Goal: Information Seeking & Learning: Learn about a topic

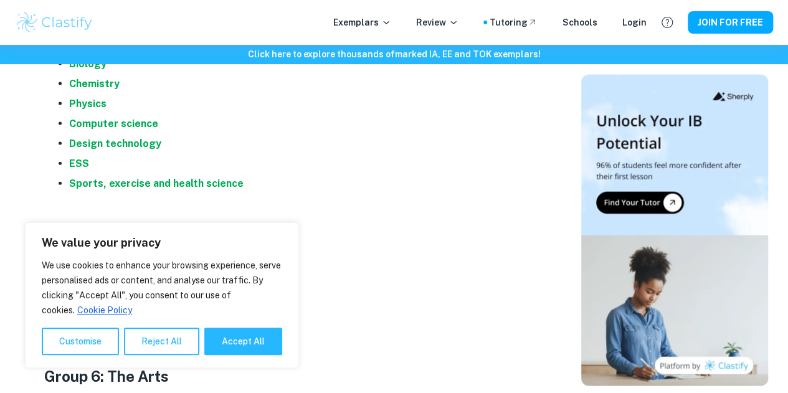
scroll to position [1311, 0]
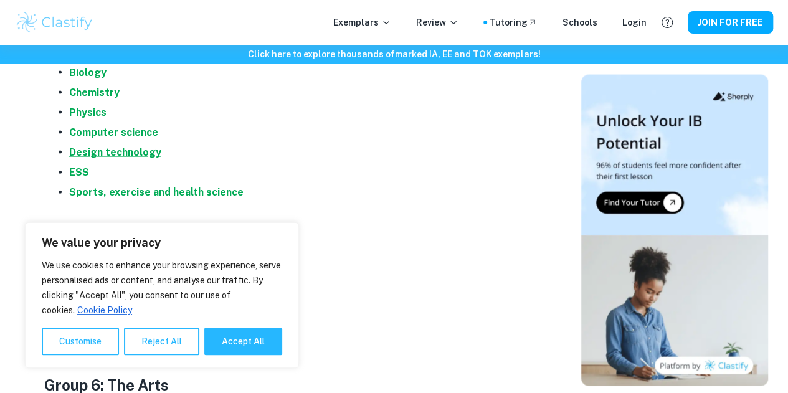
click at [95, 155] on strong "Design technology" at bounding box center [115, 152] width 92 height 12
click at [154, 351] on button "Reject All" at bounding box center [161, 341] width 75 height 27
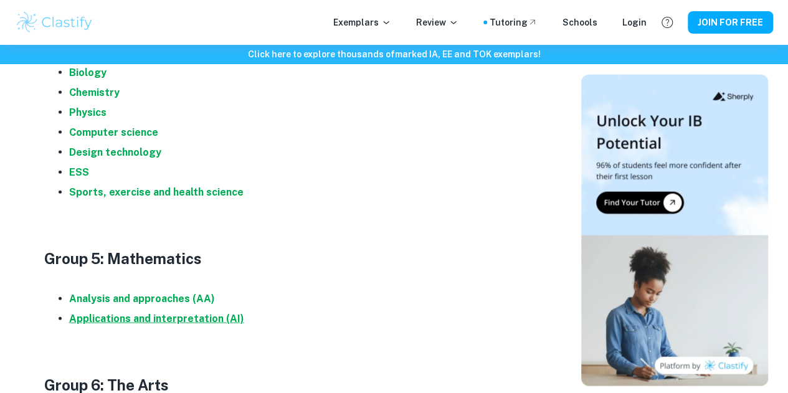
click at [152, 323] on strong "Applications and interpretation (AI)" at bounding box center [156, 319] width 175 height 12
click at [77, 178] on strong "ESS" at bounding box center [79, 172] width 20 height 12
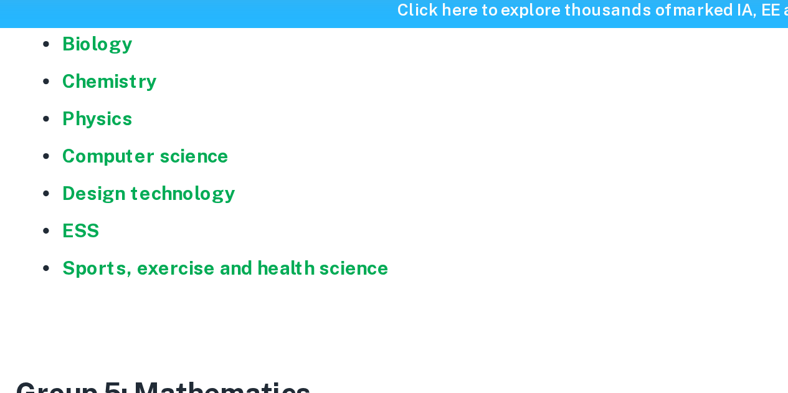
scroll to position [1311, 0]
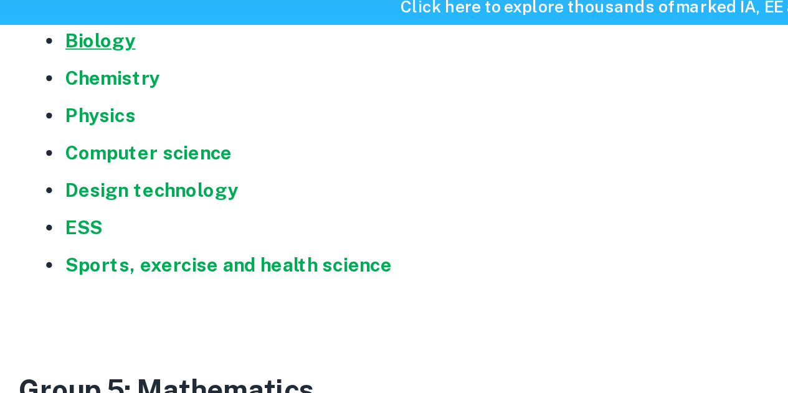
click at [85, 78] on strong "Biology" at bounding box center [87, 73] width 37 height 12
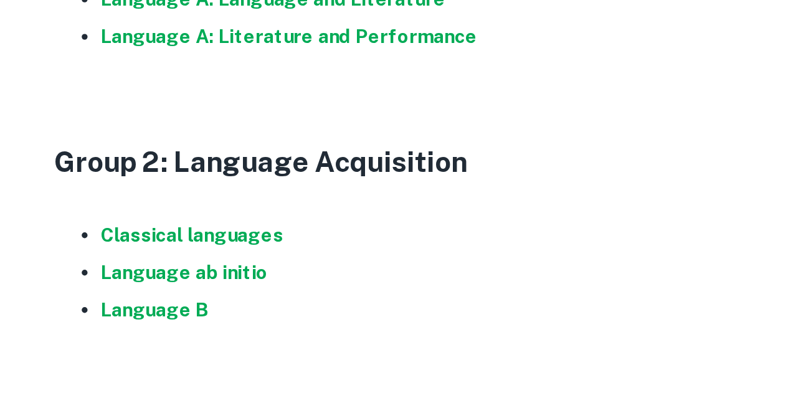
scroll to position [697, 0]
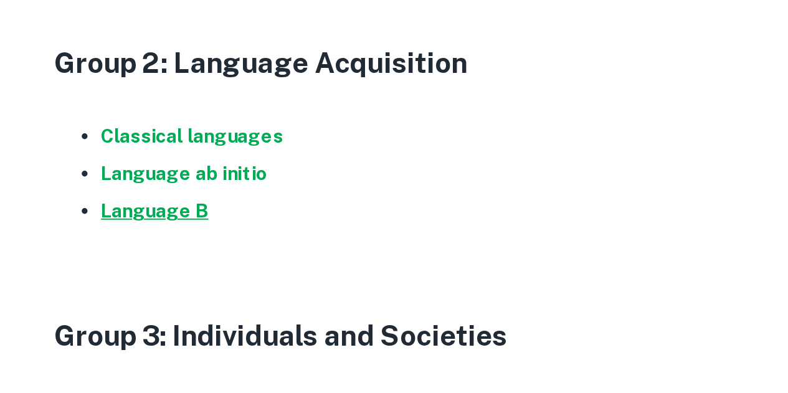
click at [105, 301] on strong "Language B" at bounding box center [97, 296] width 57 height 12
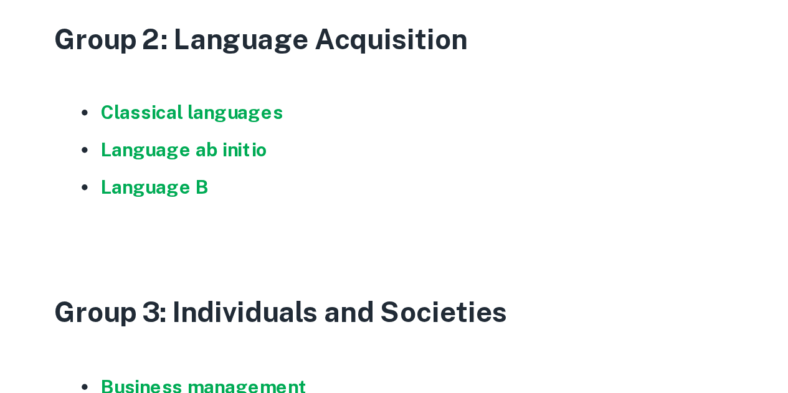
scroll to position [712, 0]
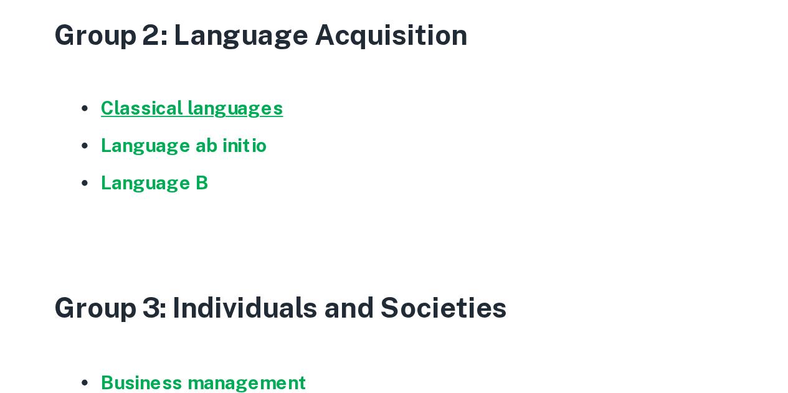
click at [148, 247] on strong "Classical languages" at bounding box center [117, 241] width 97 height 12
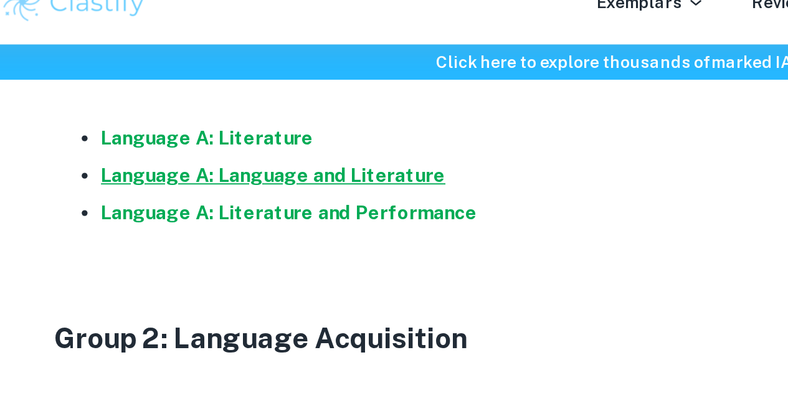
click at [164, 121] on strong "Language A: Language and Literature" at bounding box center [161, 115] width 184 height 12
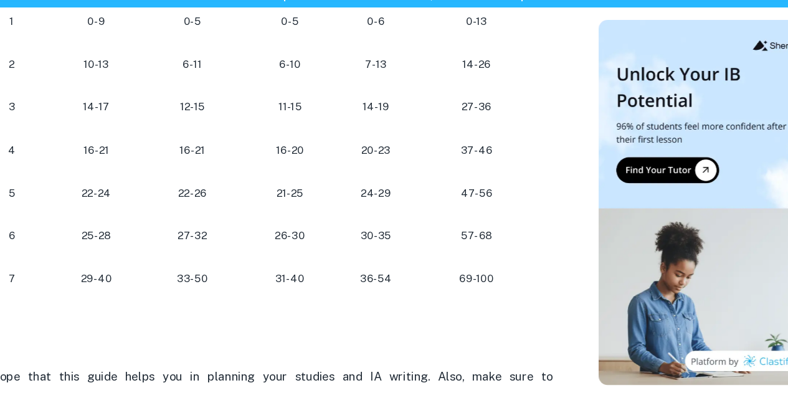
scroll to position [1199, 0]
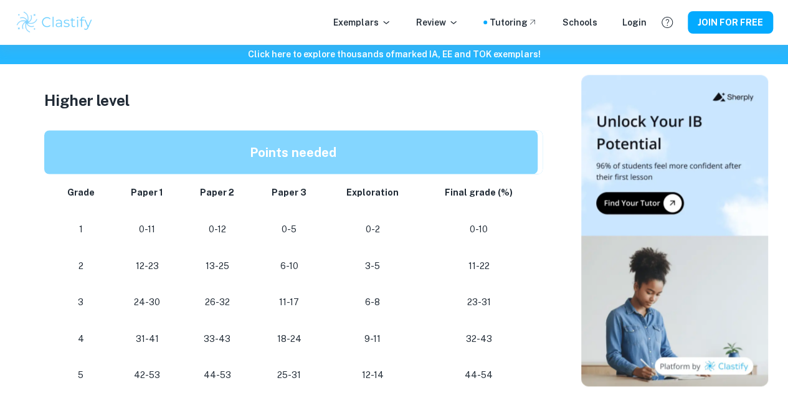
scroll to position [1179, 0]
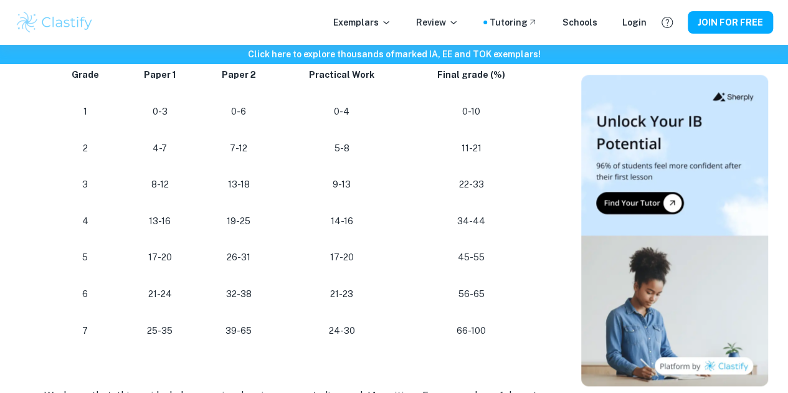
scroll to position [725, 0]
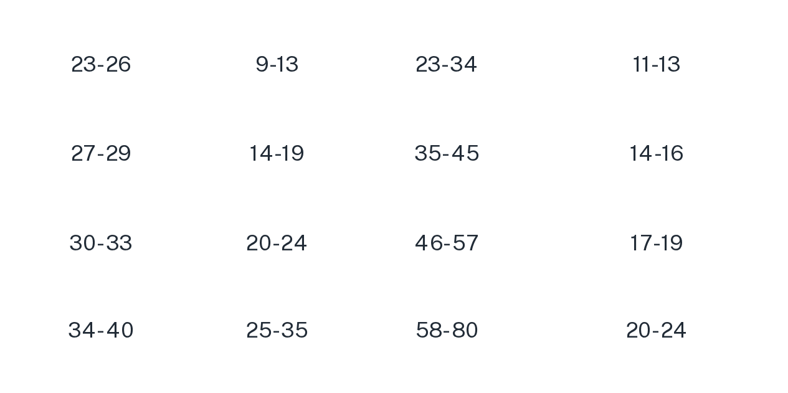
scroll to position [1154, 0]
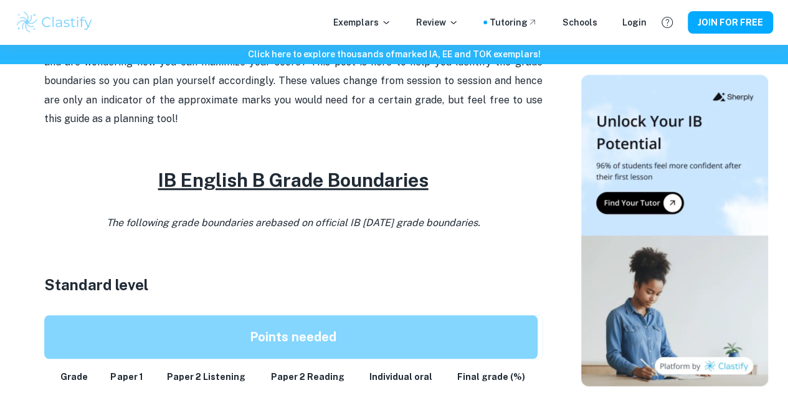
scroll to position [470, 0]
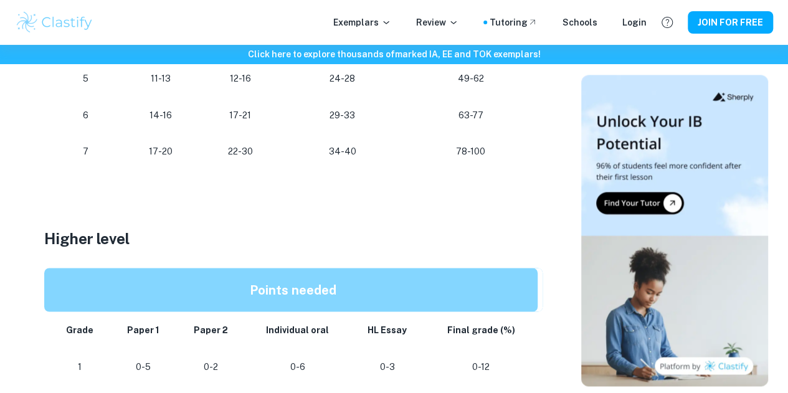
scroll to position [790, 0]
